Goal: Information Seeking & Learning: Learn about a topic

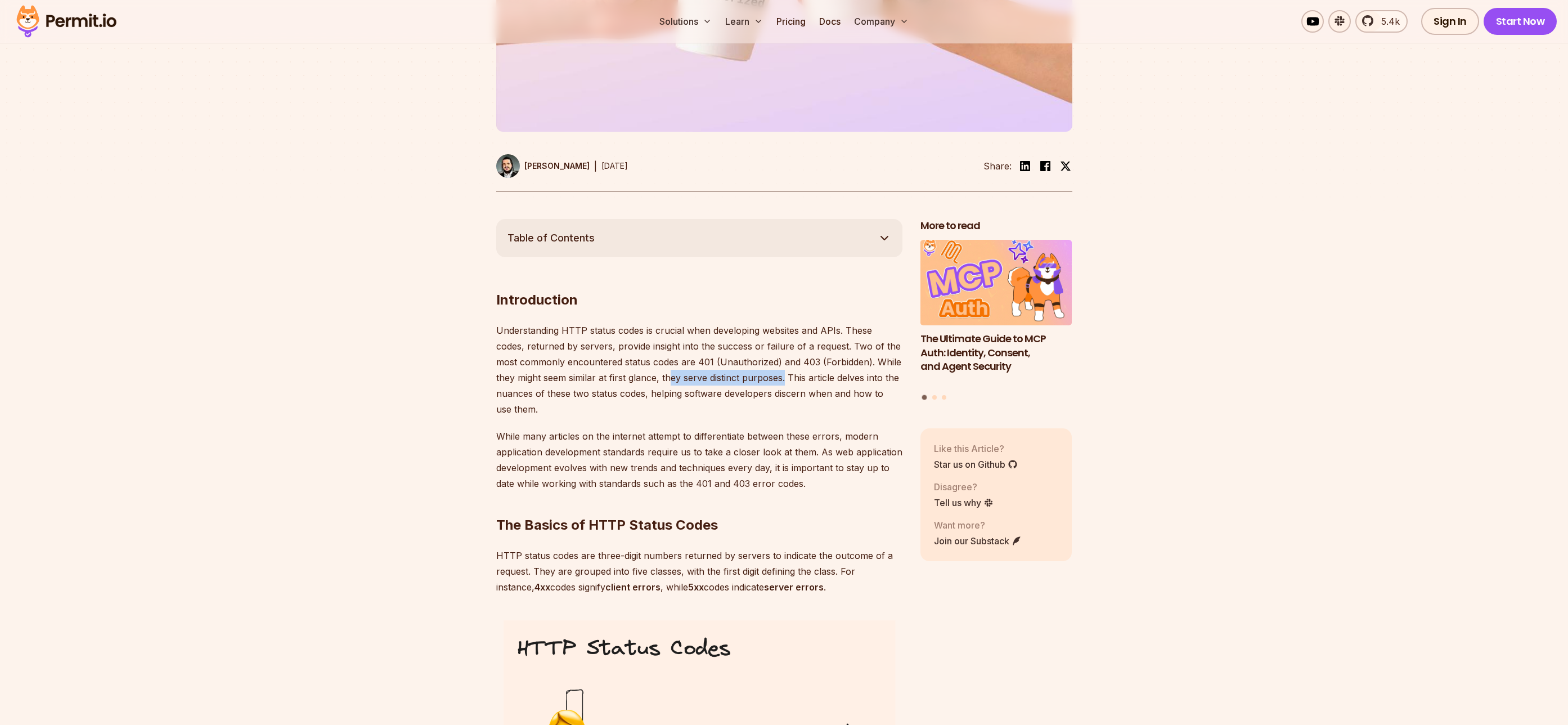
drag, startPoint x: 651, startPoint y: 373, endPoint x: 770, endPoint y: 373, distance: 119.0
click at [768, 373] on p "Understanding HTTP status codes is crucial when developing websites and APIs. T…" at bounding box center [698, 370] width 406 height 95
click at [770, 373] on p "Understanding HTTP status codes is crucial when developing websites and APIs. T…" at bounding box center [698, 370] width 406 height 95
drag, startPoint x: 770, startPoint y: 373, endPoint x: 784, endPoint y: 389, distance: 21.3
click at [784, 389] on p "Understanding HTTP status codes is crucial when developing websites and APIs. T…" at bounding box center [698, 370] width 406 height 95
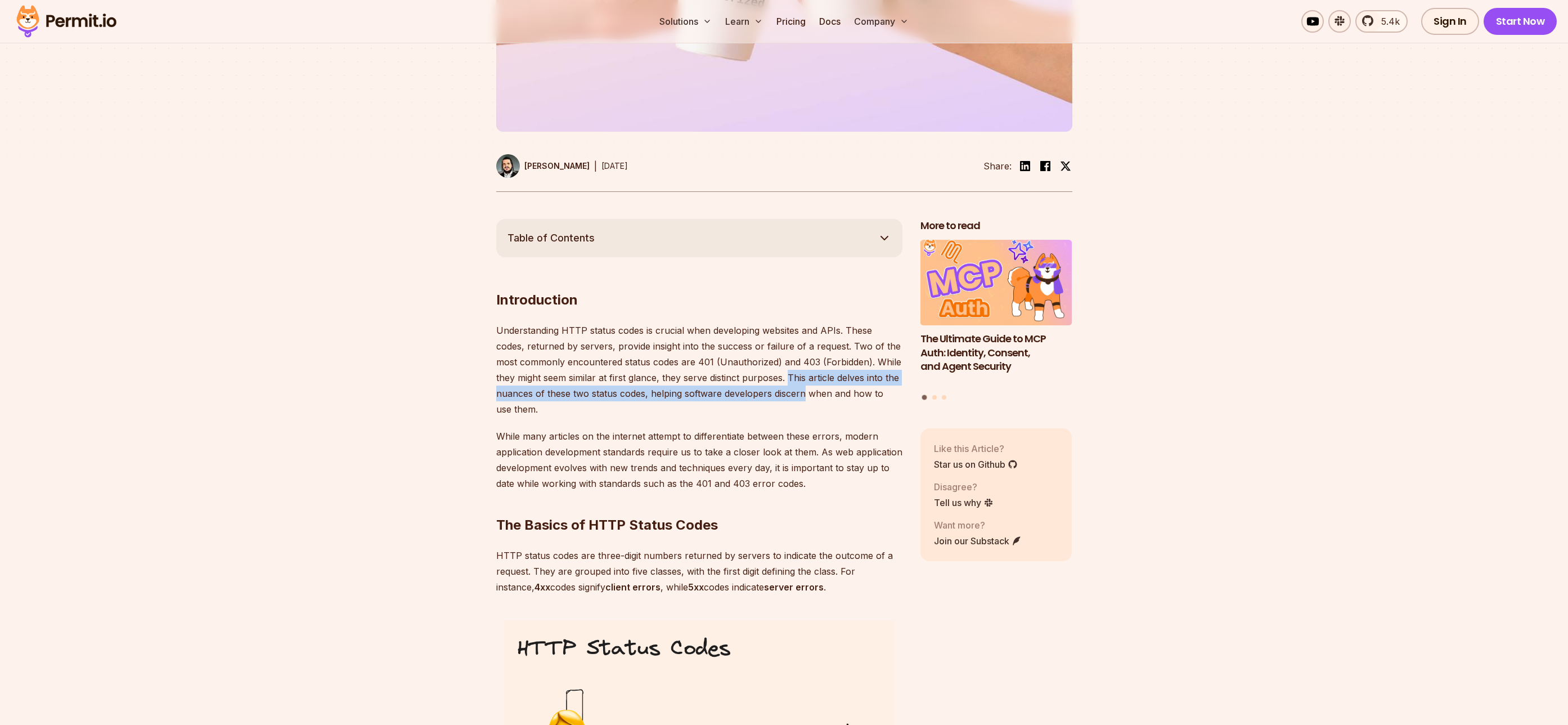
click at [784, 389] on p "Understanding HTTP status codes is crucial when developing websites and APIs. T…" at bounding box center [698, 370] width 406 height 95
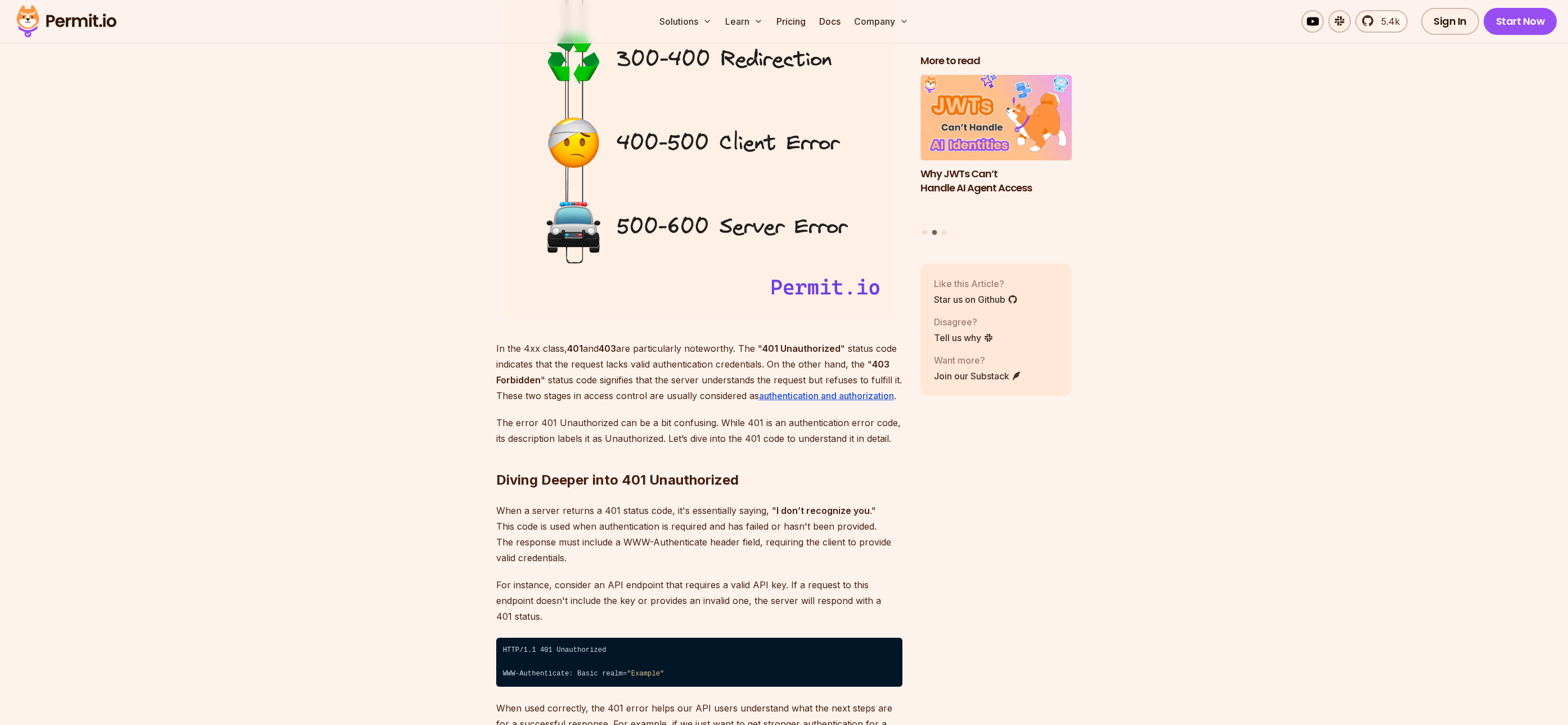
scroll to position [1350, 0]
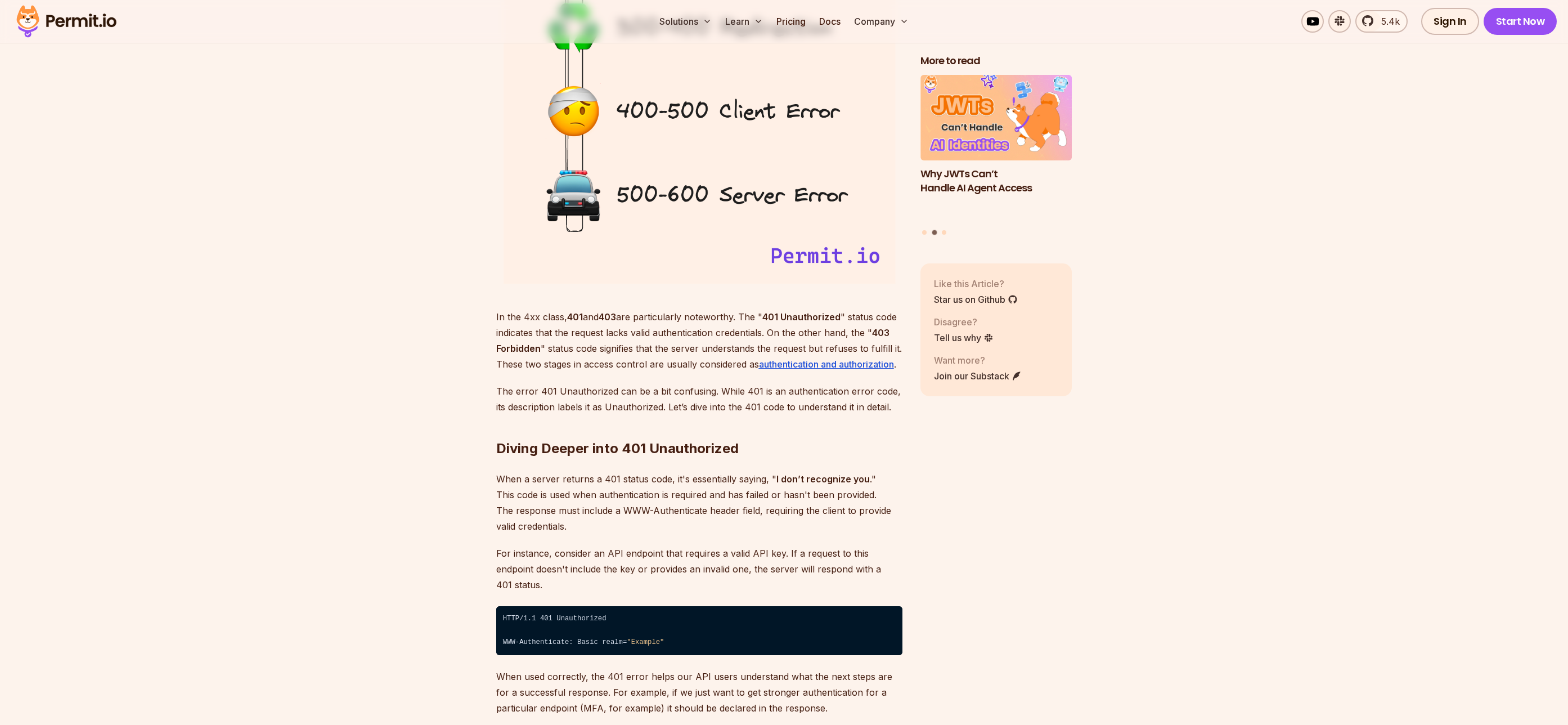
click at [550, 349] on p "In the 4xx class, 401 and 403 are particularly noteworthy. The " 401 Unauthoriz…" at bounding box center [698, 340] width 406 height 63
drag, startPoint x: 550, startPoint y: 349, endPoint x: 748, endPoint y: 349, distance: 198.0
click at [748, 349] on p "In the 4xx class, 401 and 403 are particularly noteworthy. The " 401 Unauthoriz…" at bounding box center [698, 340] width 406 height 63
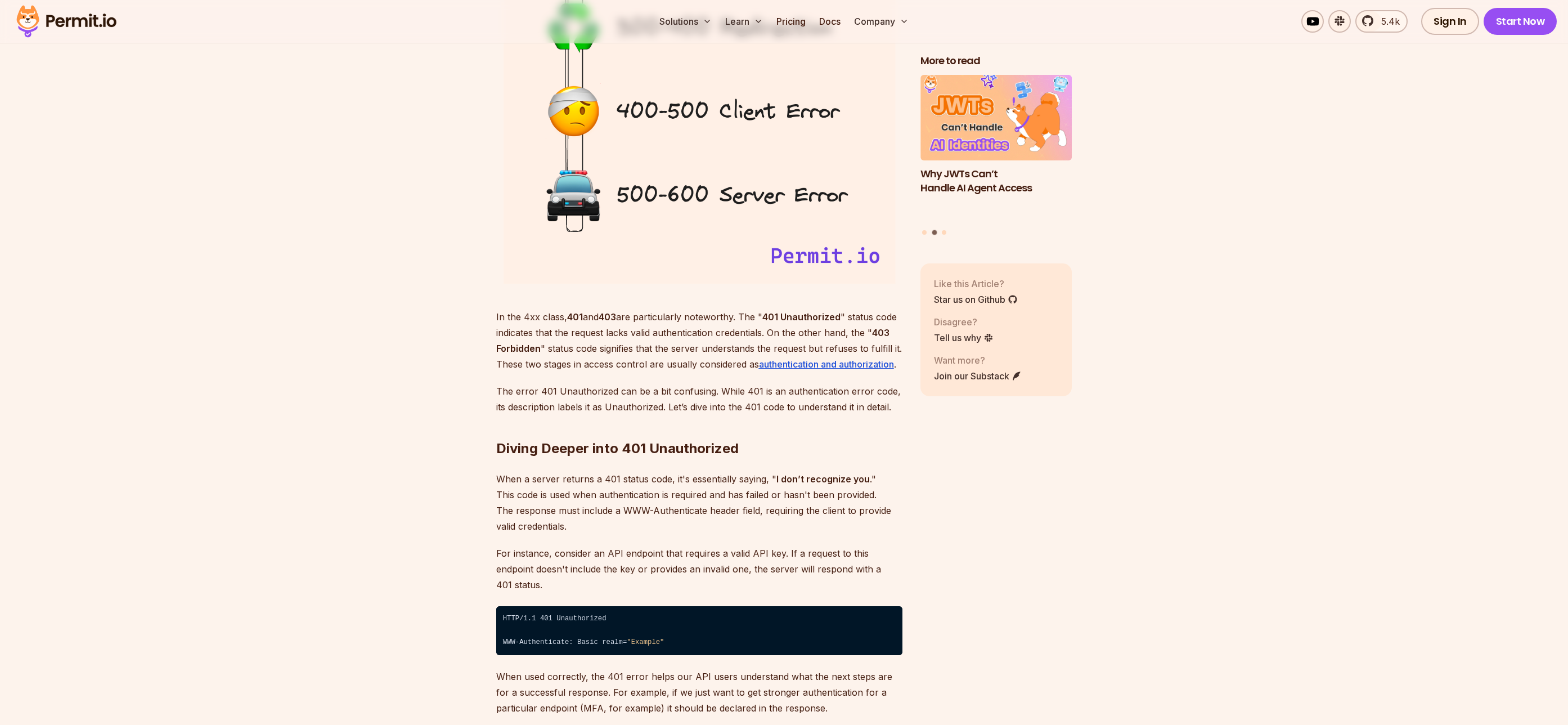
click at [827, 349] on p "In the 4xx class, 401 and 403 are particularly noteworthy. The " 401 Unauthoriz…" at bounding box center [698, 340] width 406 height 63
drag, startPoint x: 696, startPoint y: 341, endPoint x: 690, endPoint y: 344, distance: 6.7
click at [693, 344] on p "In the 4xx class, 401 and 403 are particularly noteworthy. The " 401 Unauthoriz…" at bounding box center [698, 340] width 406 height 63
click at [690, 344] on p "In the 4xx class, 401 and 403 are particularly noteworthy. The " 401 Unauthoriz…" at bounding box center [698, 340] width 406 height 63
drag, startPoint x: 577, startPoint y: 359, endPoint x: 602, endPoint y: 380, distance: 32.6
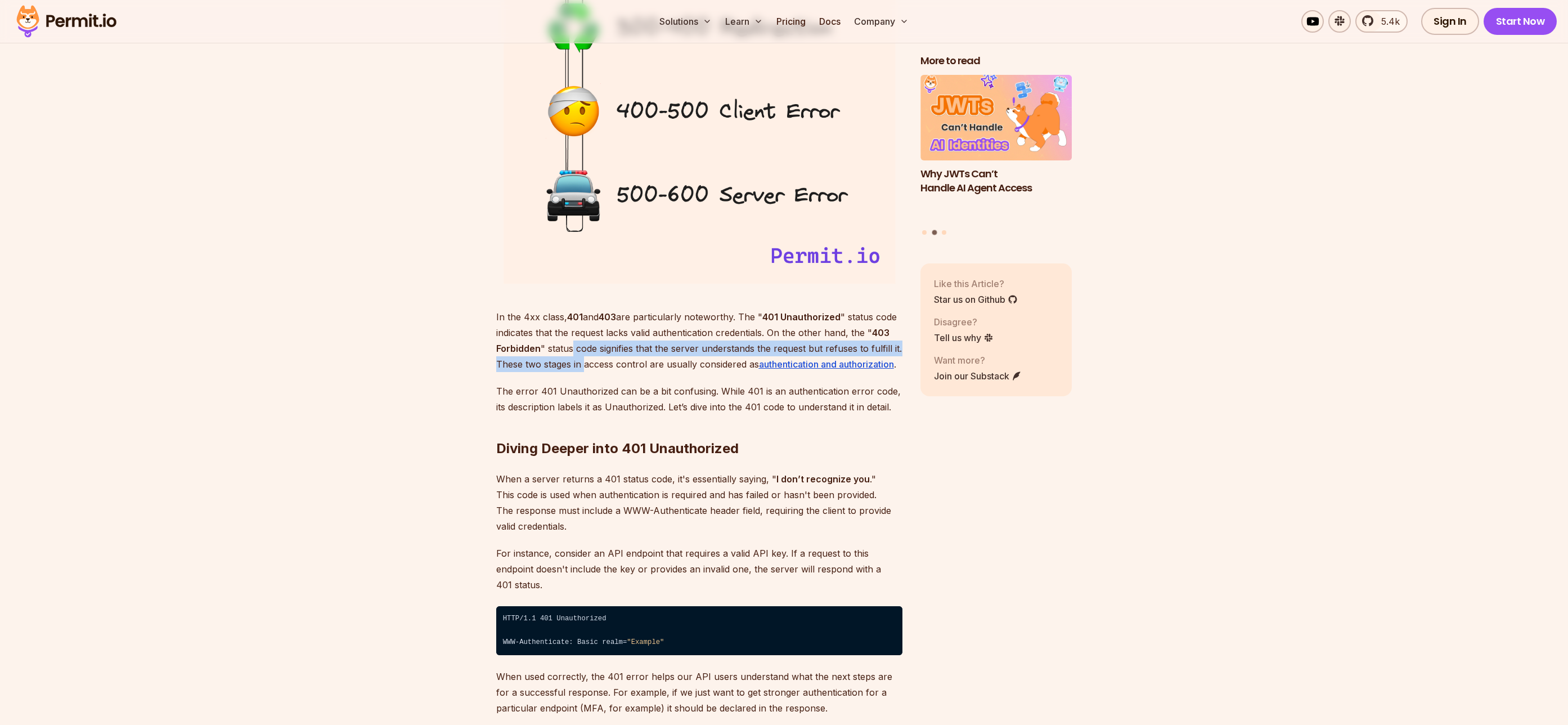
click at [585, 368] on p "In the 4xx class, 401 and 403 are particularly noteworthy. The " 401 Unauthoriz…" at bounding box center [698, 340] width 406 height 63
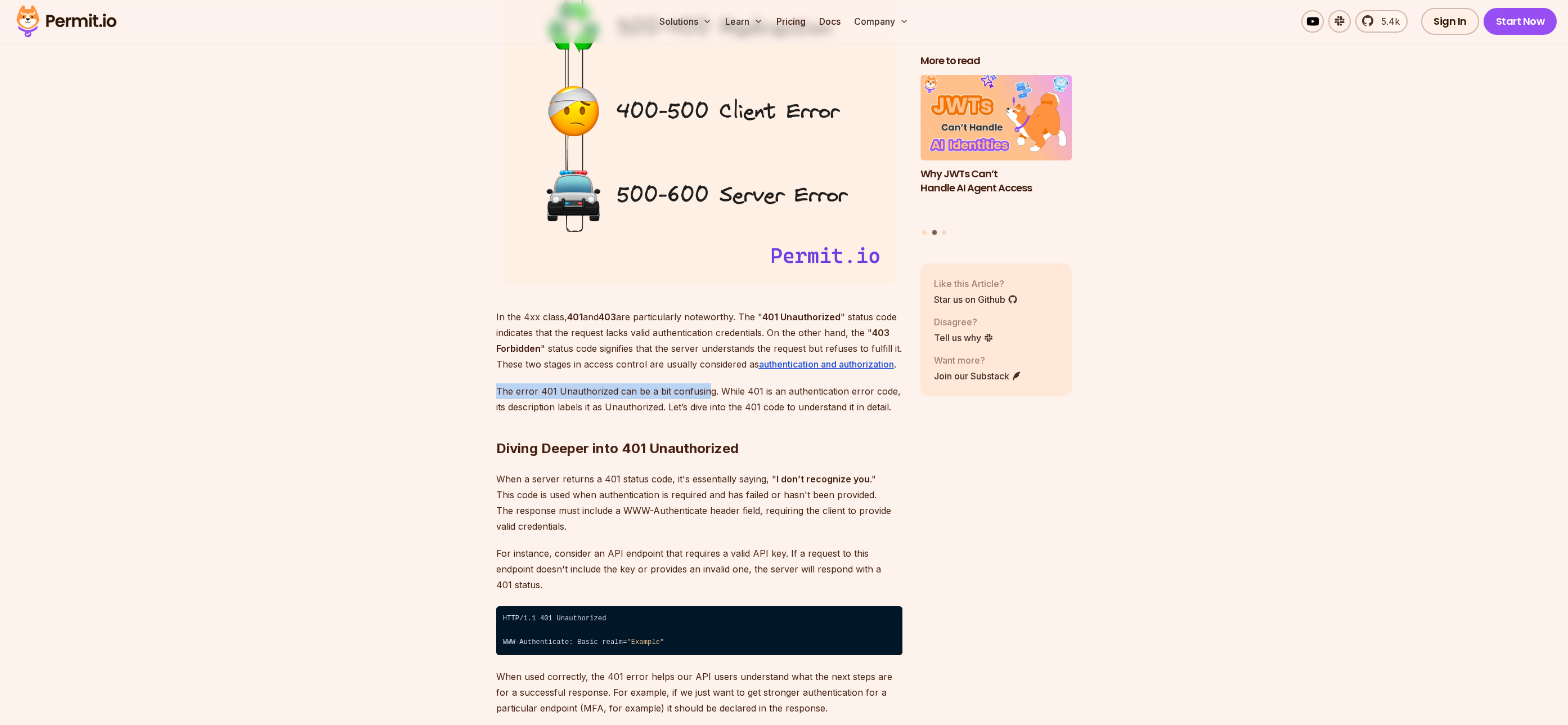
drag, startPoint x: 492, startPoint y: 384, endPoint x: 715, endPoint y: 389, distance: 223.1
click at [715, 389] on p "The error 401 Unauthorized can be a bit confusing. While 401 is an authenticati…" at bounding box center [698, 398] width 406 height 31
drag, startPoint x: 715, startPoint y: 389, endPoint x: 834, endPoint y: 396, distance: 119.2
click at [834, 396] on p "The error 401 Unauthorized can be a bit confusing. While 401 is an authenticati…" at bounding box center [698, 398] width 406 height 31
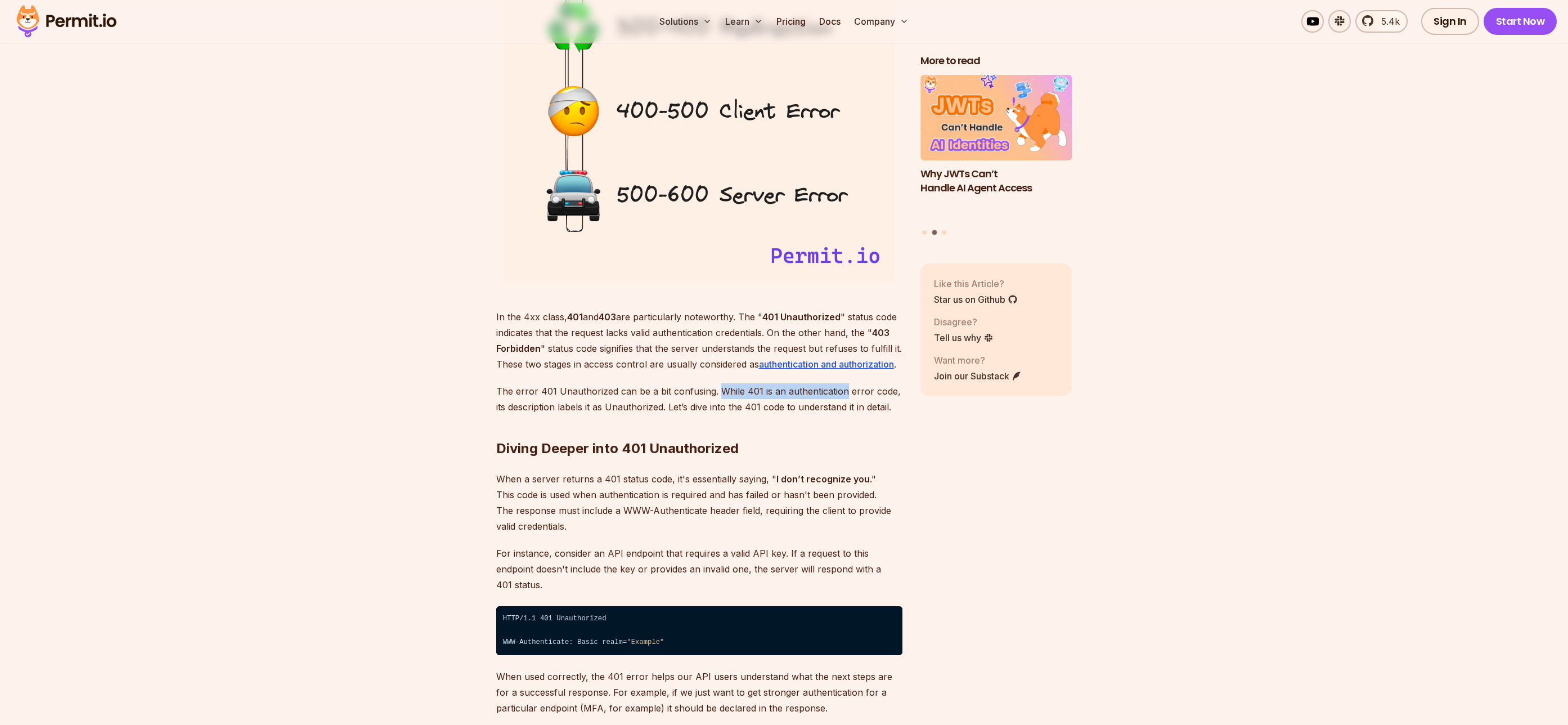
click at [834, 396] on p "The error 401 Unauthorized can be a bit confusing. While 401 is an authenticati…" at bounding box center [698, 398] width 406 height 31
drag, startPoint x: 586, startPoint y: 387, endPoint x: 713, endPoint y: 387, distance: 127.0
click at [713, 387] on p "The error 401 Unauthorized can be a bit confusing. While 401 is an authenticati…" at bounding box center [698, 398] width 406 height 31
click at [743, 387] on p "The error 401 Unauthorized can be a bit confusing. While 401 is an authenticati…" at bounding box center [698, 398] width 406 height 31
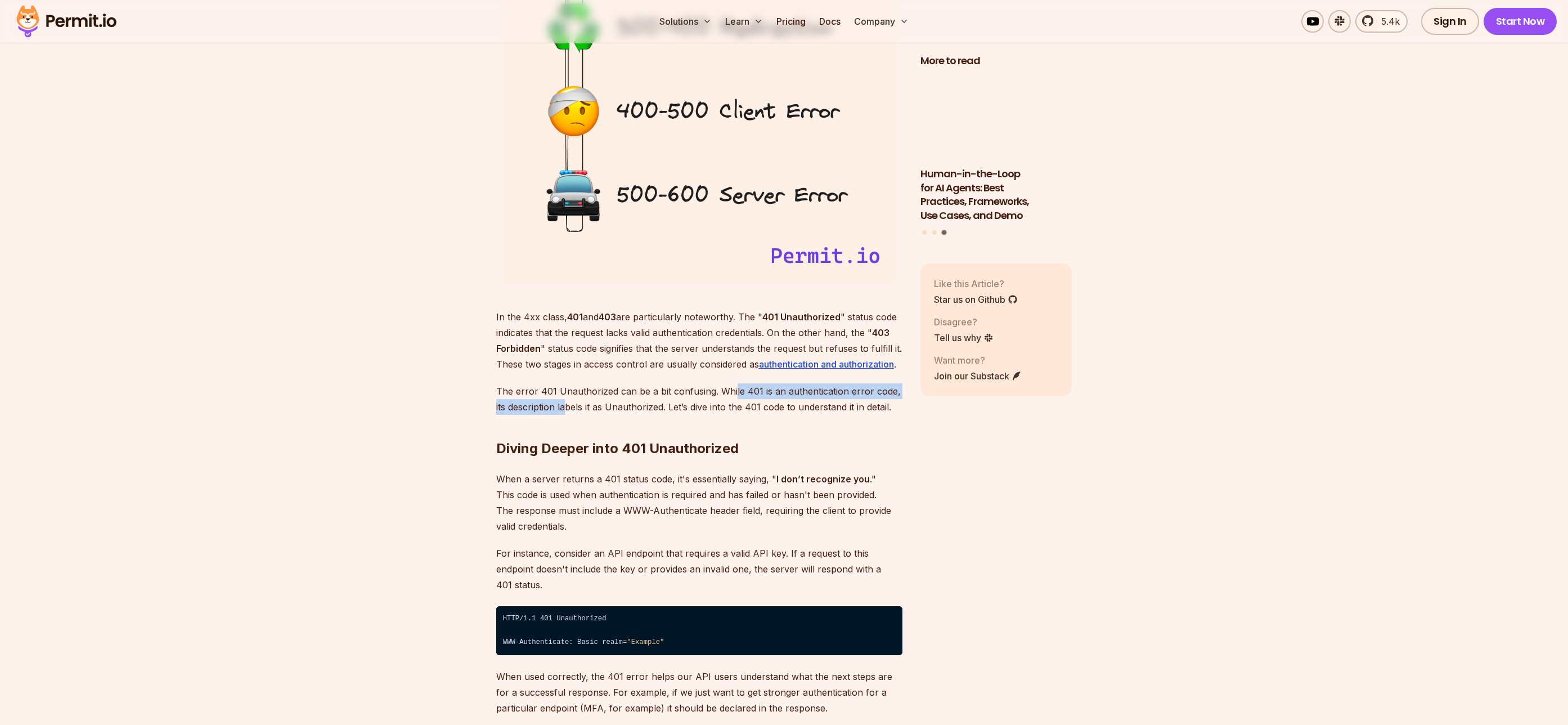
drag, startPoint x: 731, startPoint y: 387, endPoint x: 568, endPoint y: 407, distance: 164.2
click at [567, 408] on p "The error 401 Unauthorized can be a bit confusing. While 401 is an authenticati…" at bounding box center [698, 398] width 406 height 31
click at [568, 407] on p "The error 401 Unauthorized can be a bit confusing. While 401 is an authenticati…" at bounding box center [698, 398] width 406 height 31
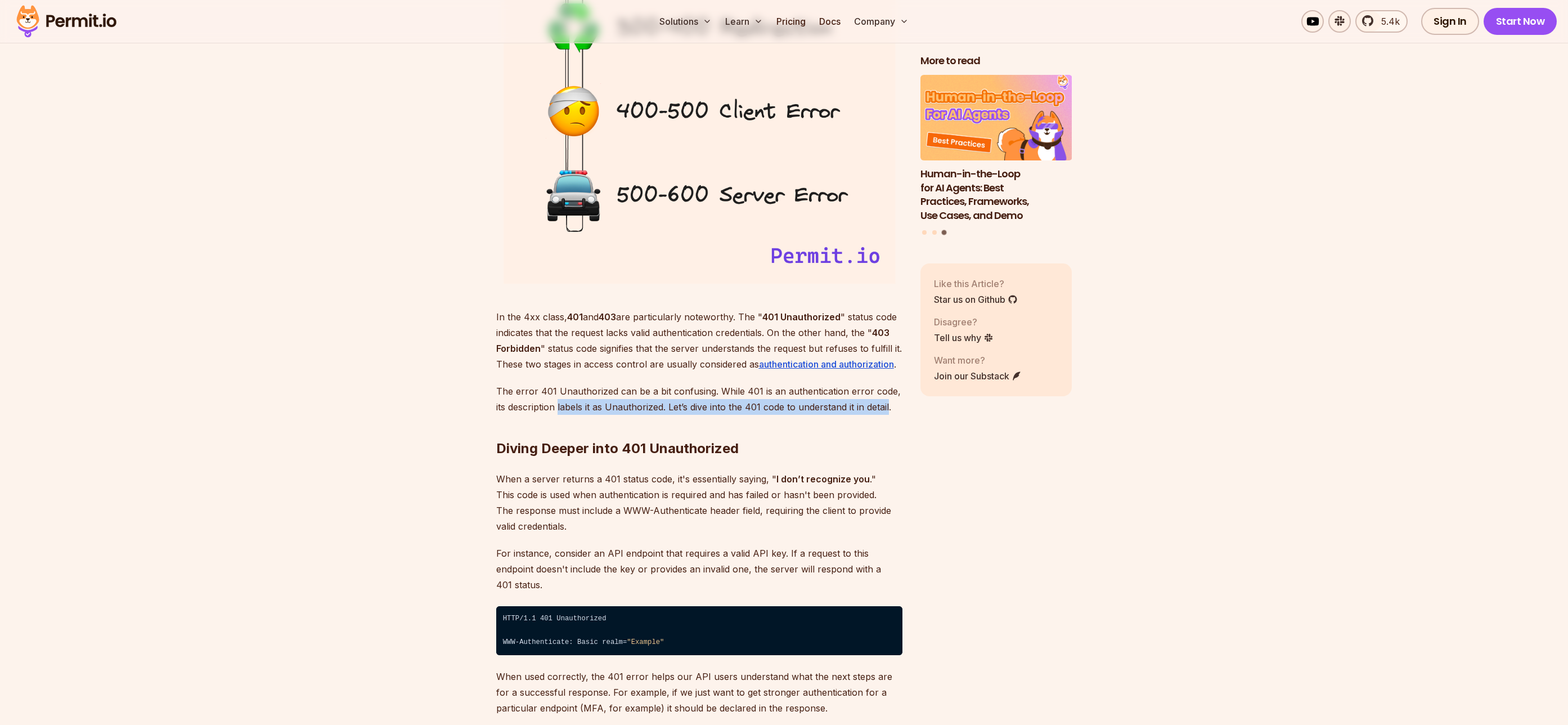
drag, startPoint x: 568, startPoint y: 407, endPoint x: 870, endPoint y: 407, distance: 302.0
click at [870, 407] on p "The error 401 Unauthorized can be a bit confusing. While 401 is an authenticati…" at bounding box center [698, 398] width 406 height 31
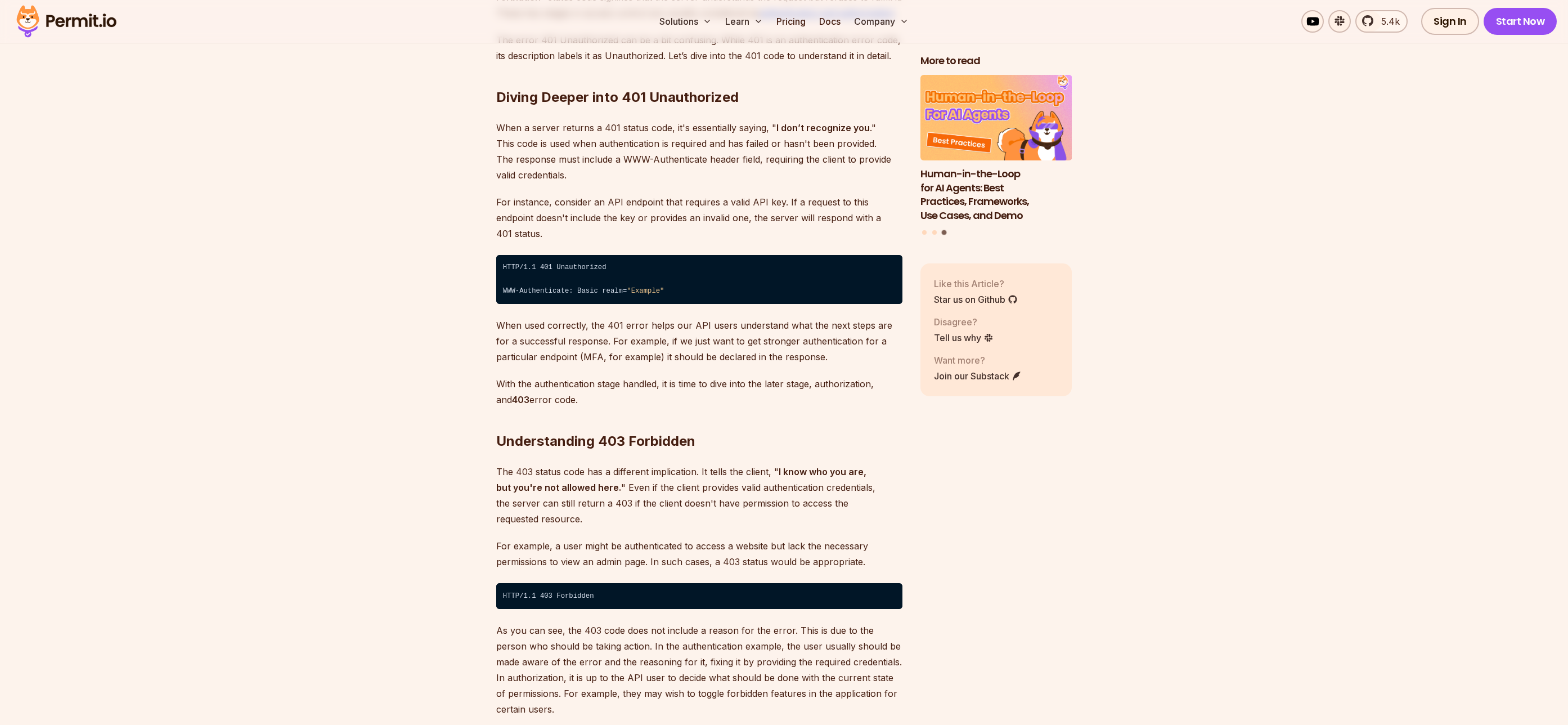
scroll to position [1703, 0]
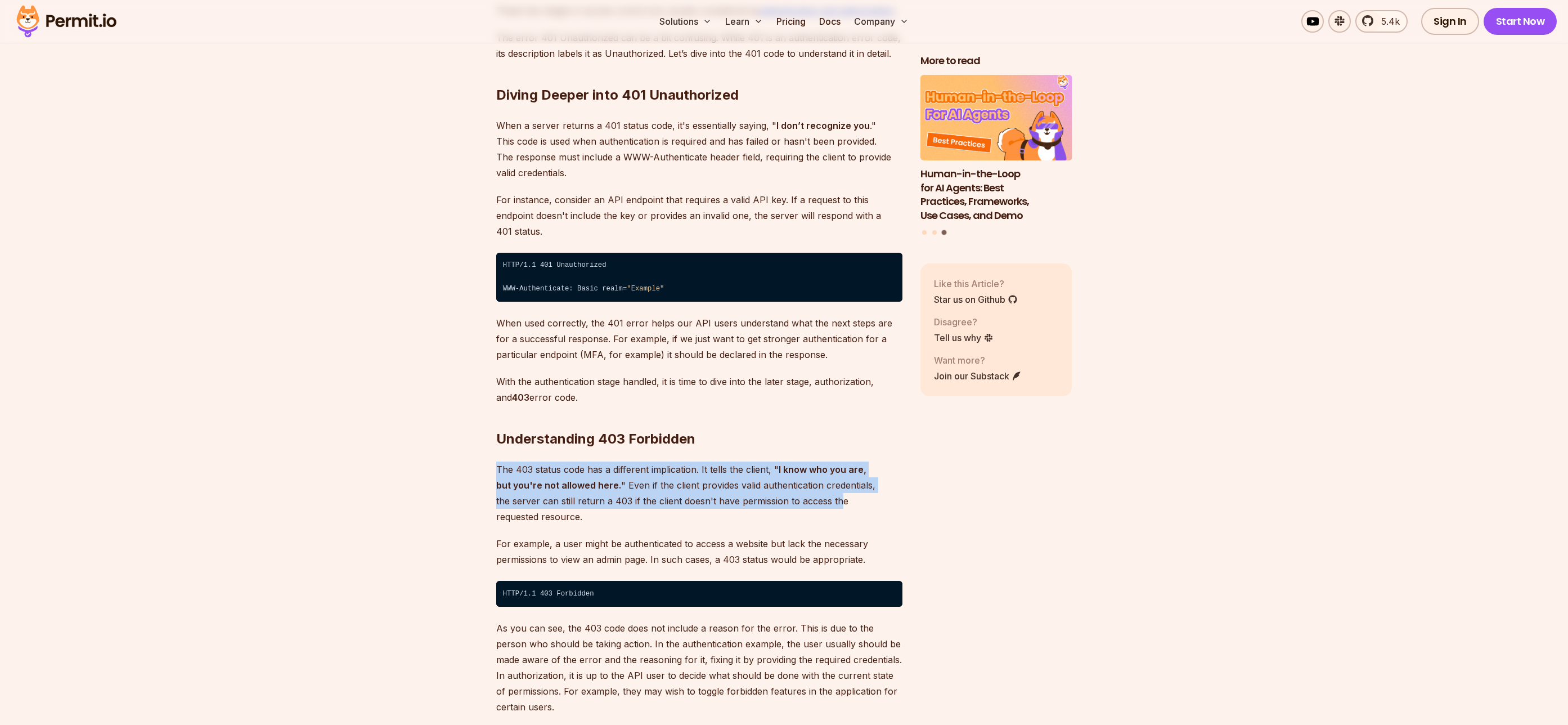
drag, startPoint x: 495, startPoint y: 444, endPoint x: 796, endPoint y: 491, distance: 304.6
click at [796, 491] on p "The 403 status code has a different implication. It tells the client, " I know …" at bounding box center [698, 492] width 406 height 63
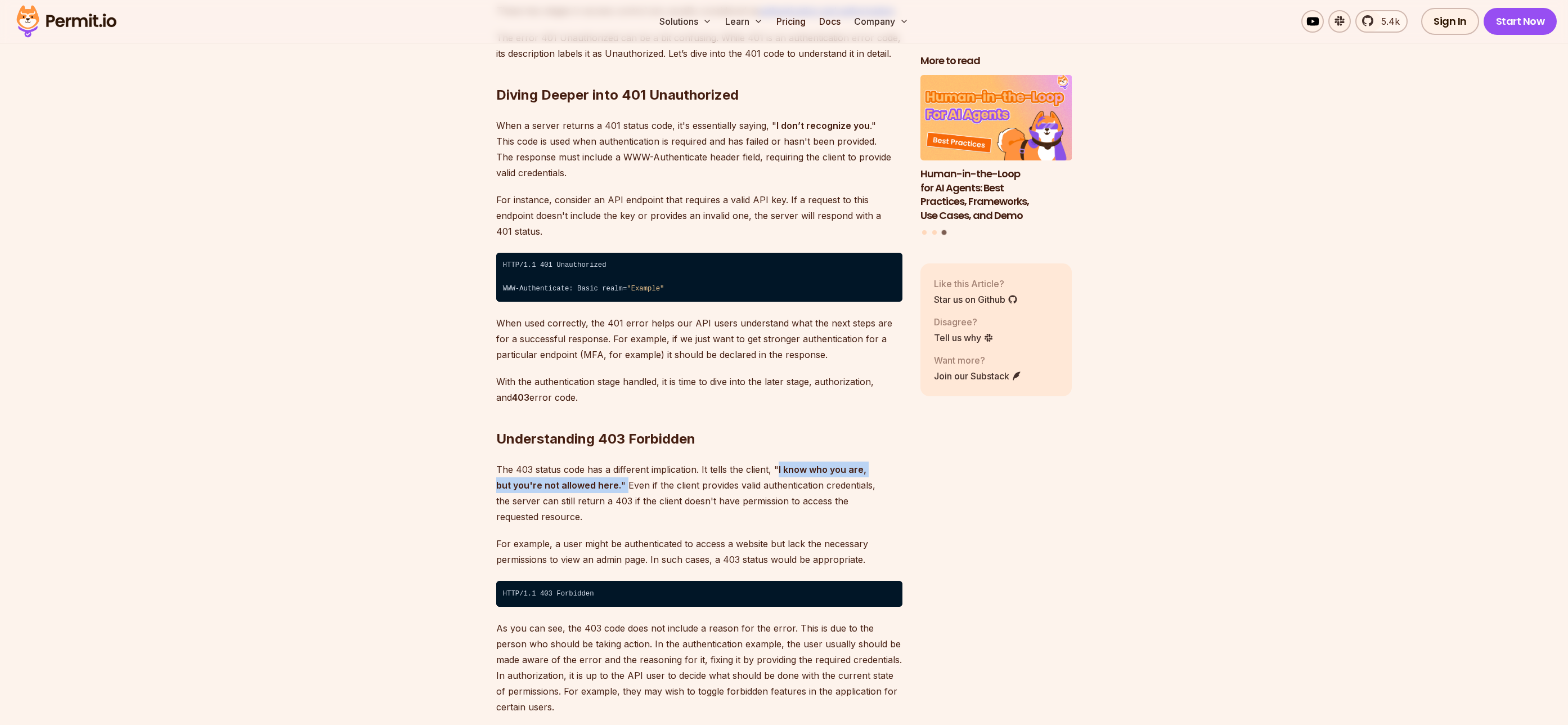
drag, startPoint x: 777, startPoint y: 453, endPoint x: 596, endPoint y: 465, distance: 181.4
click at [609, 463] on p "The 403 status code has a different implication. It tells the client, " I know …" at bounding box center [698, 492] width 406 height 63
click at [596, 465] on strong "I know who you are, but you're not allowed here." at bounding box center [680, 477] width 370 height 27
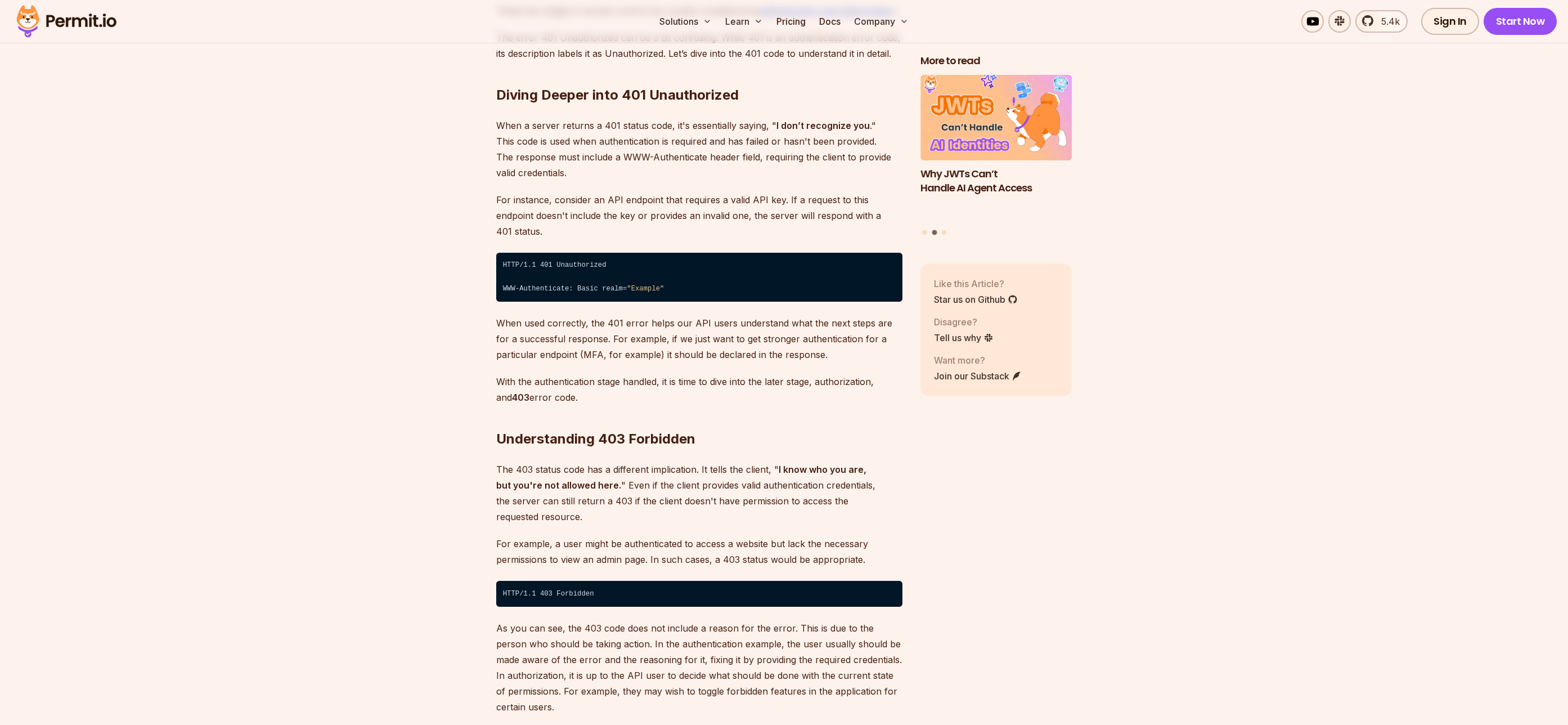
scroll to position [1803, 0]
